Goal: Task Accomplishment & Management: Use online tool/utility

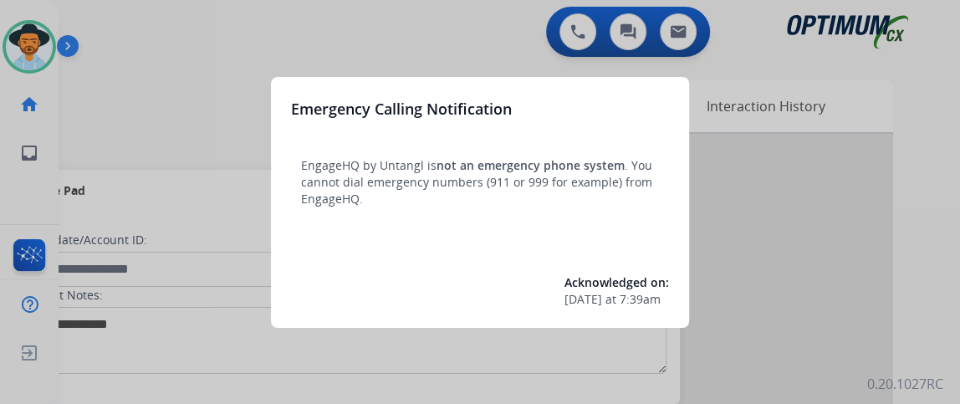
click at [232, 10] on div at bounding box center [480, 202] width 960 height 404
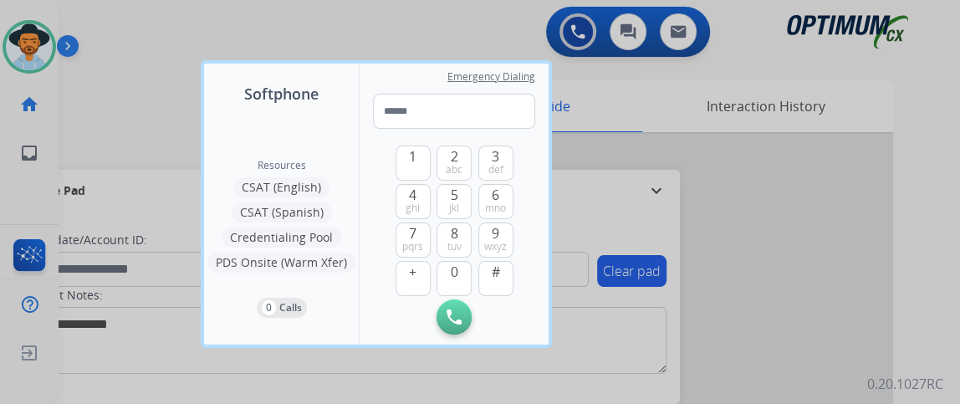
click at [670, 160] on div at bounding box center [480, 202] width 960 height 404
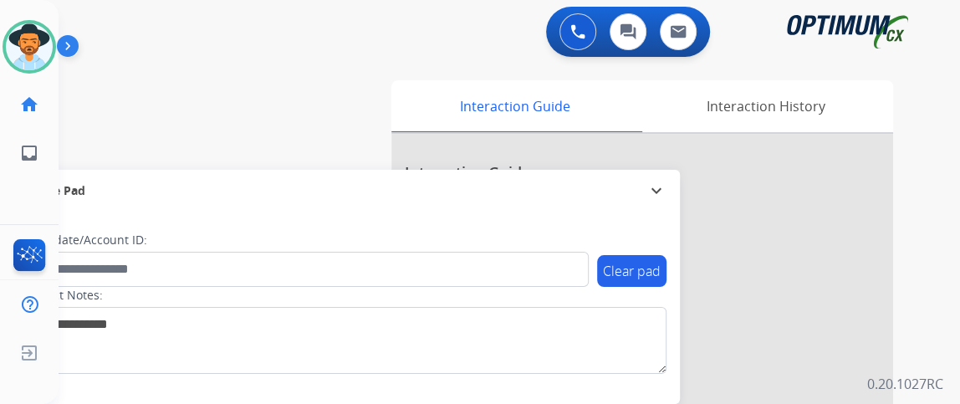
click at [377, 72] on div "swap_horiz Break voice bridge close_fullscreen Connect 3-Way Call merge_type Se…" at bounding box center [489, 408] width 861 height 697
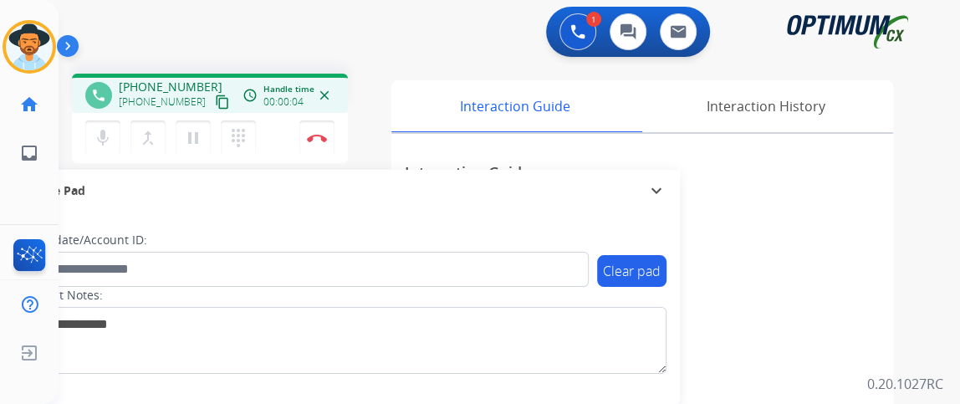
click at [114, 160] on div "mic Mute merge_type Bridge pause Hold dialpad Dialpad Disconnect" at bounding box center [210, 138] width 276 height 50
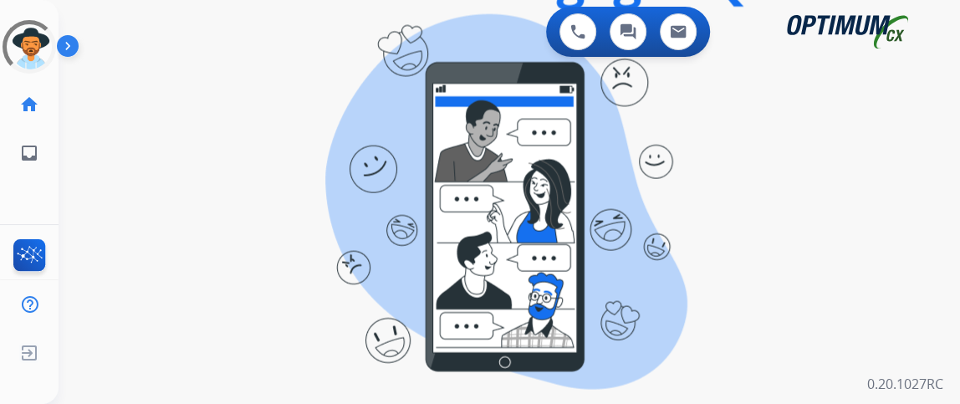
click at [494, 147] on div "0 Voice Interactions 0 Chat Interactions 0 Email Interactions swap_horiz Break …" at bounding box center [509, 202] width 901 height 404
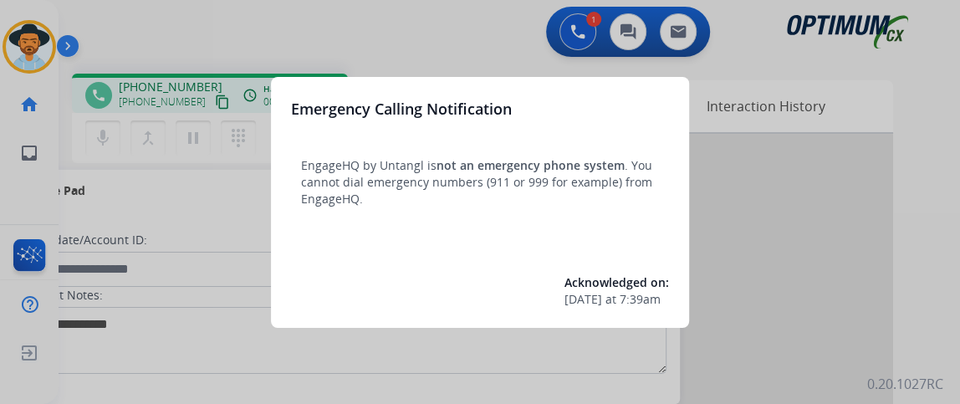
click at [202, 109] on div at bounding box center [480, 202] width 960 height 404
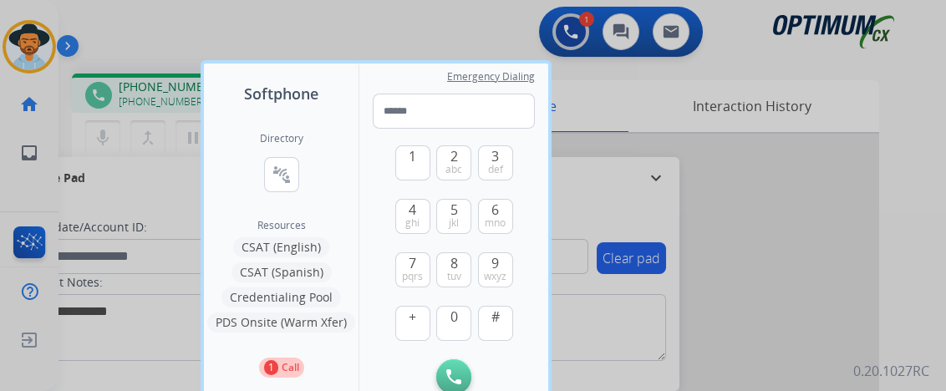
click at [202, 27] on div at bounding box center [473, 195] width 946 height 391
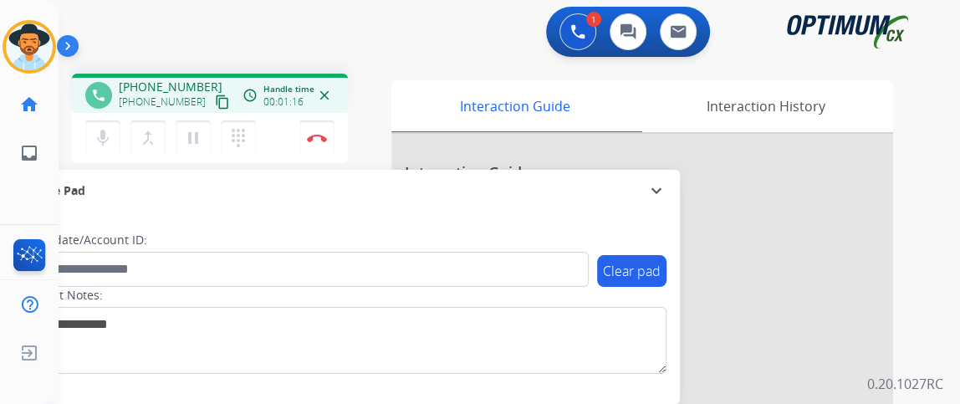
click at [212, 92] on button "content_copy" at bounding box center [222, 102] width 20 height 20
click at [99, 130] on mat-icon "mic" at bounding box center [103, 138] width 20 height 20
click at [113, 144] on button "mic Mute" at bounding box center [102, 137] width 35 height 35
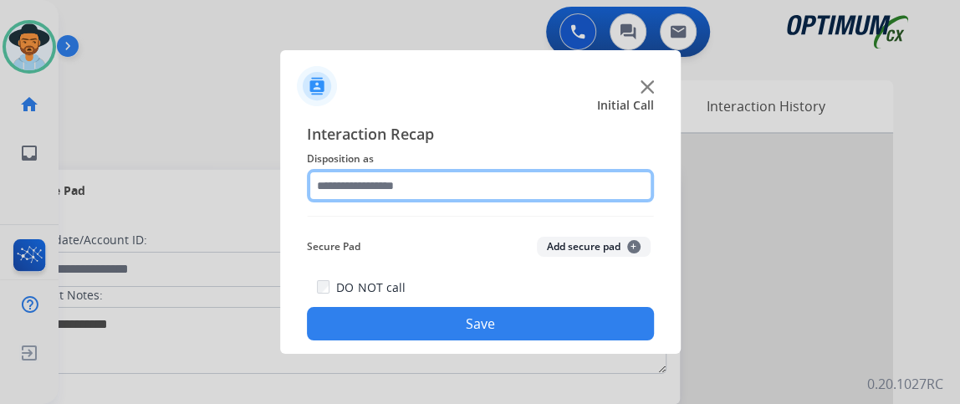
click at [460, 198] on input "text" at bounding box center [480, 185] width 347 height 33
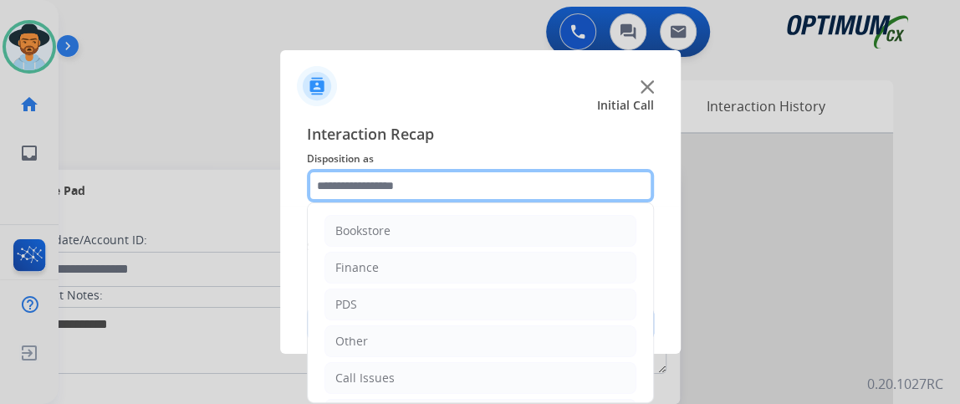
scroll to position [110, 0]
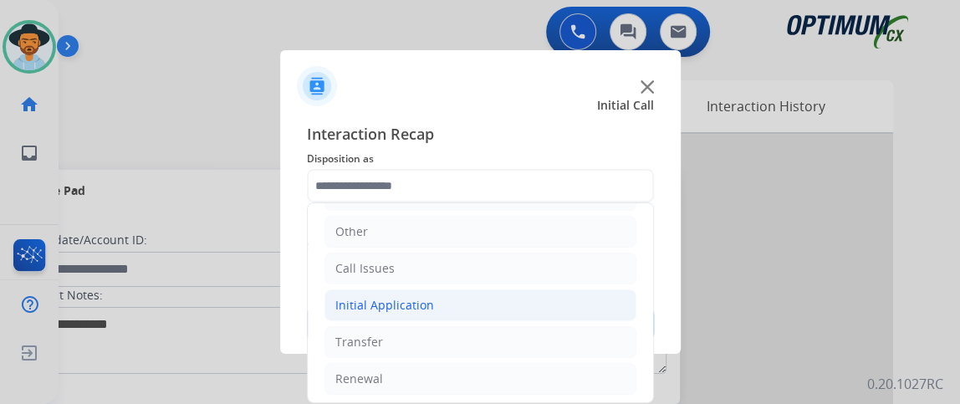
click at [500, 304] on li "Initial Application" at bounding box center [480, 305] width 312 height 32
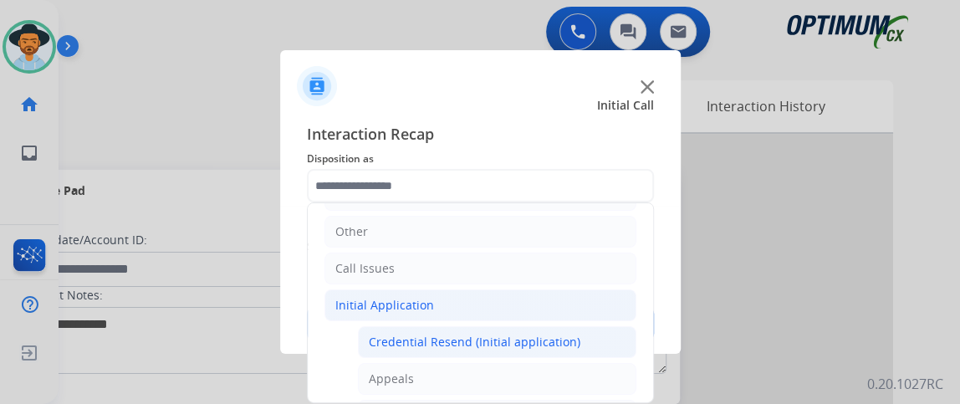
click at [477, 335] on div "Credential Resend (Initial application)" at bounding box center [475, 342] width 212 height 17
type input "**********"
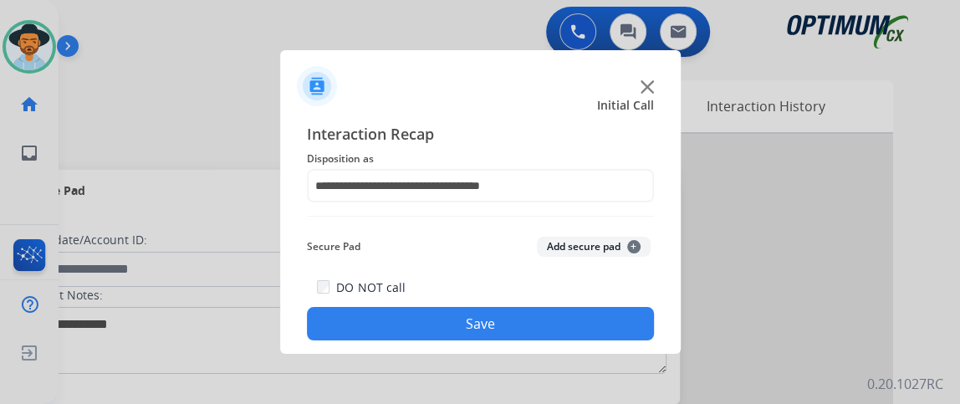
click at [472, 313] on button "Save" at bounding box center [480, 323] width 347 height 33
